Goal: Browse casually

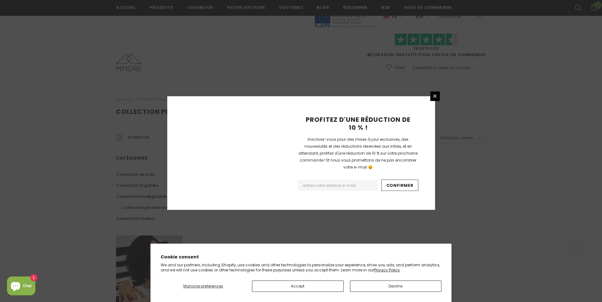
scroll to position [361, 0]
